Goal: Use online tool/utility: Utilize a website feature to perform a specific function

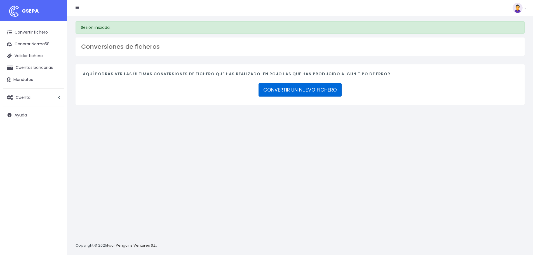
click at [305, 93] on link "CONVERTIR UN NUEVO FICHERO" at bounding box center [300, 89] width 83 height 13
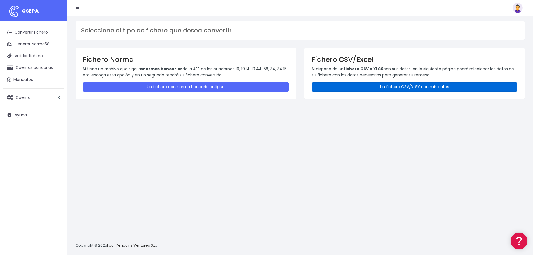
click at [394, 90] on link "Un fichero CSV/XLSX con mis datos" at bounding box center [415, 86] width 206 height 9
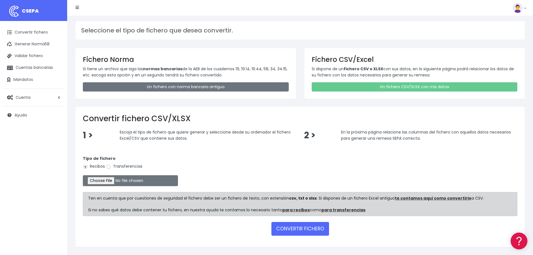
click at [112, 168] on label "Transferencias" at bounding box center [124, 166] width 36 height 6
click at [111, 168] on input "Transferencias" at bounding box center [108, 166] width 5 height 5
radio input "true"
click at [112, 180] on input "file" at bounding box center [130, 180] width 95 height 11
type input "C:\fakepath\Transferencia SEPA 051025-BECADOS FBK - copia.xlsx"
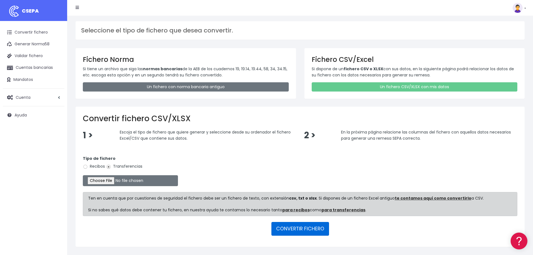
click at [313, 230] on button "CONVERTIR FICHERO" at bounding box center [301, 228] width 58 height 13
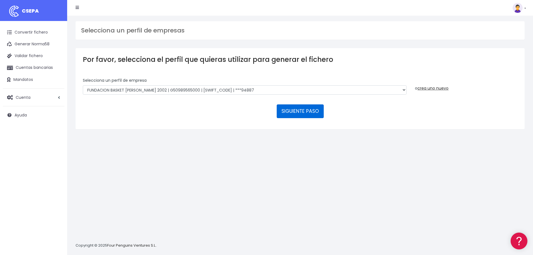
click at [294, 112] on button "SIGUIENTE PASO" at bounding box center [300, 110] width 47 height 13
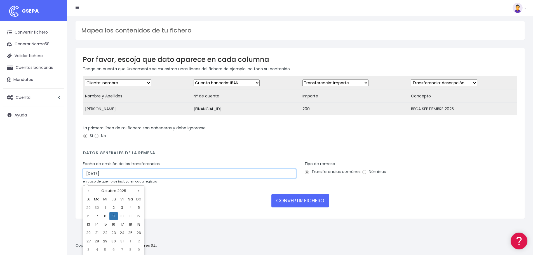
click at [114, 177] on input "09/10/2025" at bounding box center [189, 174] width 213 height 10
click at [98, 216] on td "7" at bounding box center [97, 216] width 8 height 8
type input "07/10/2025"
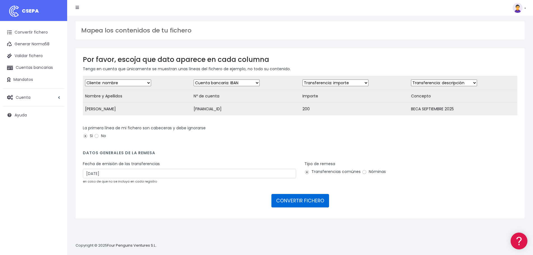
click at [302, 205] on button "CONVERTIR FICHERO" at bounding box center [301, 200] width 58 height 13
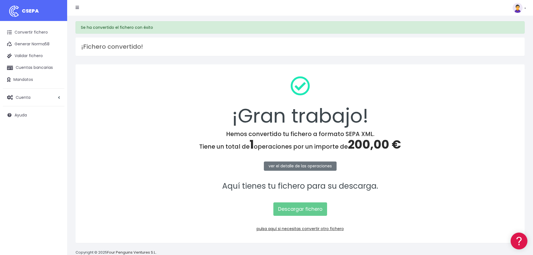
scroll to position [12, 0]
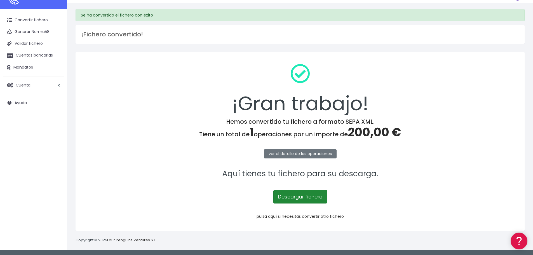
click at [305, 196] on link "Descargar fichero" at bounding box center [300, 196] width 54 height 13
